Goal: Transaction & Acquisition: Subscribe to service/newsletter

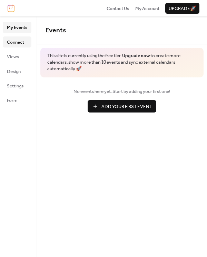
click at [22, 41] on span "Connect" at bounding box center [15, 42] width 17 height 7
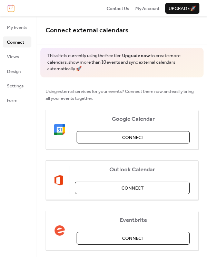
click at [178, 6] on span "Upgrade 🚀" at bounding box center [181, 8] width 27 height 7
